Goal: Task Accomplishment & Management: Manage account settings

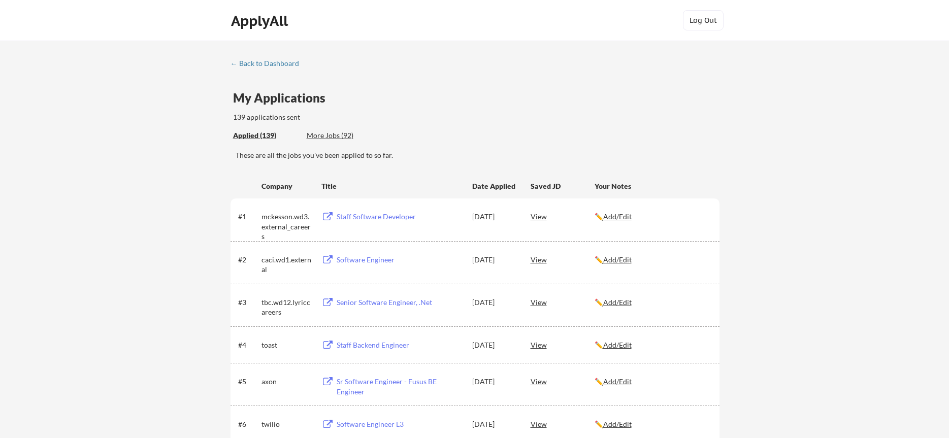
click at [275, 62] on div "← Back to Dashboard" at bounding box center [268, 63] width 76 height 7
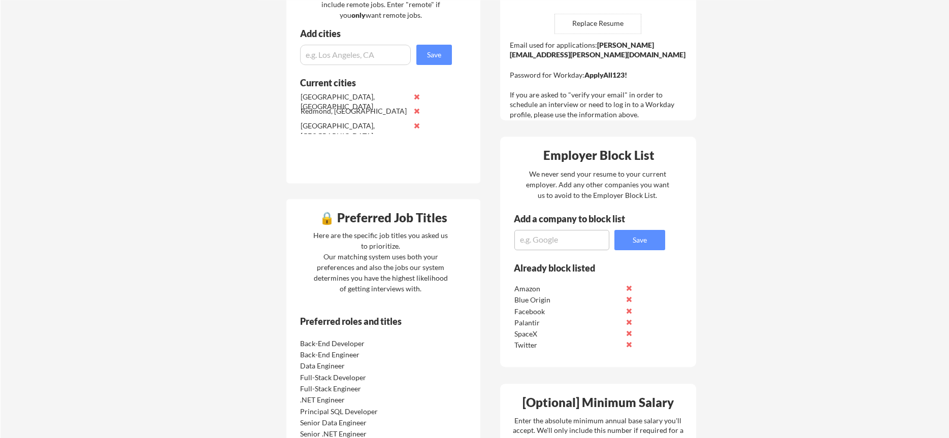
scroll to position [362, 0]
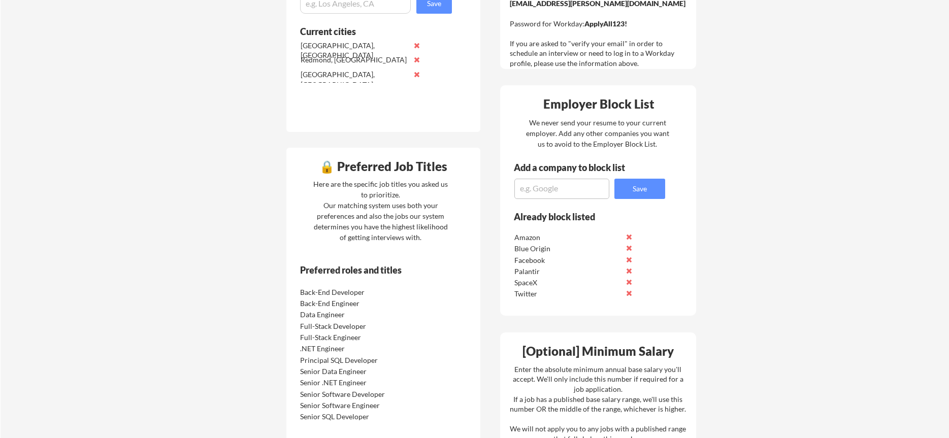
click at [325, 168] on div "🔒 Preferred Job Titles" at bounding box center [383, 166] width 189 height 12
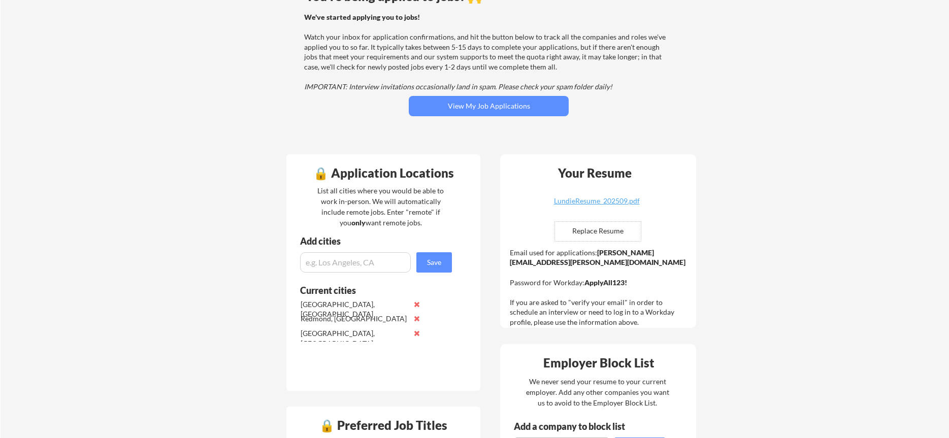
scroll to position [0, 0]
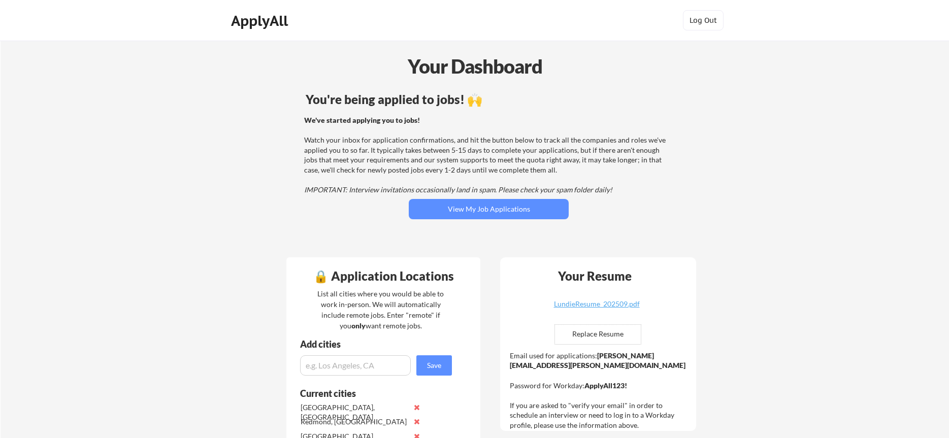
click at [267, 20] on div "ApplyAll" at bounding box center [261, 20] width 60 height 17
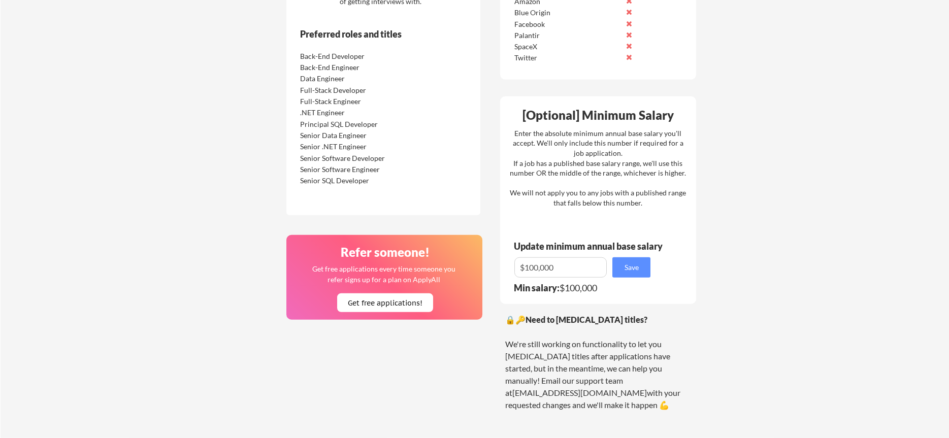
scroll to position [621, 0]
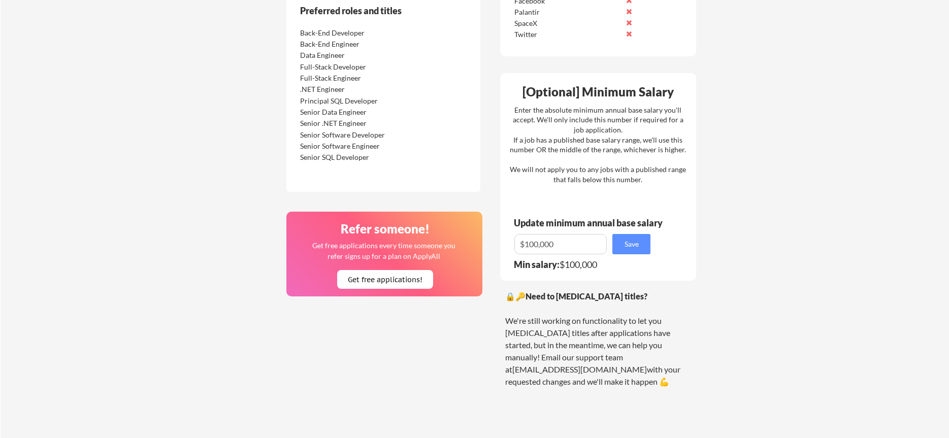
click at [351, 155] on div "Senior SQL Developer" at bounding box center [353, 157] width 107 height 10
click at [349, 84] on div ".NET Engineer" at bounding box center [361, 88] width 128 height 11
click at [344, 36] on div "Back-End Developer" at bounding box center [353, 33] width 107 height 10
click at [345, 7] on div "Preferred roles and titles" at bounding box center [369, 10] width 138 height 9
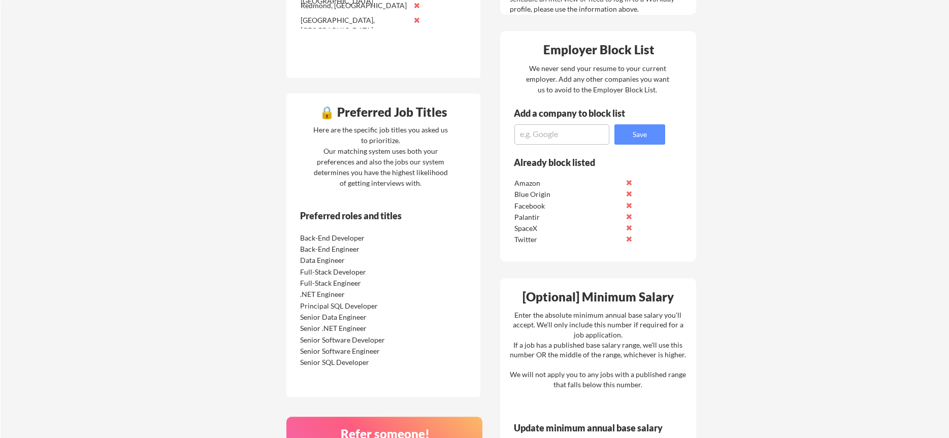
scroll to position [414, 0]
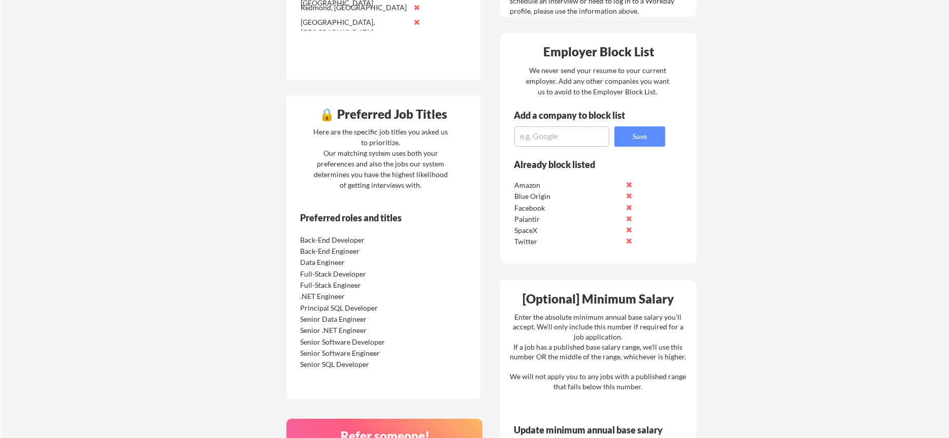
click at [325, 117] on div "🔒 Preferred Job Titles" at bounding box center [383, 114] width 189 height 12
click at [467, 194] on div "🔒 Preferred Job Titles Here are the specific job titles you asked us to priorit…" at bounding box center [383, 247] width 194 height 304
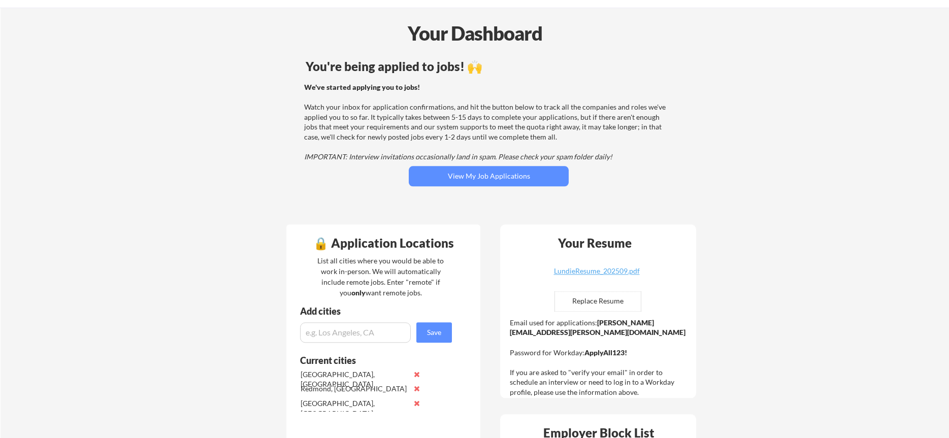
scroll to position [52, 0]
